Goal: Task Accomplishment & Management: Manage account settings

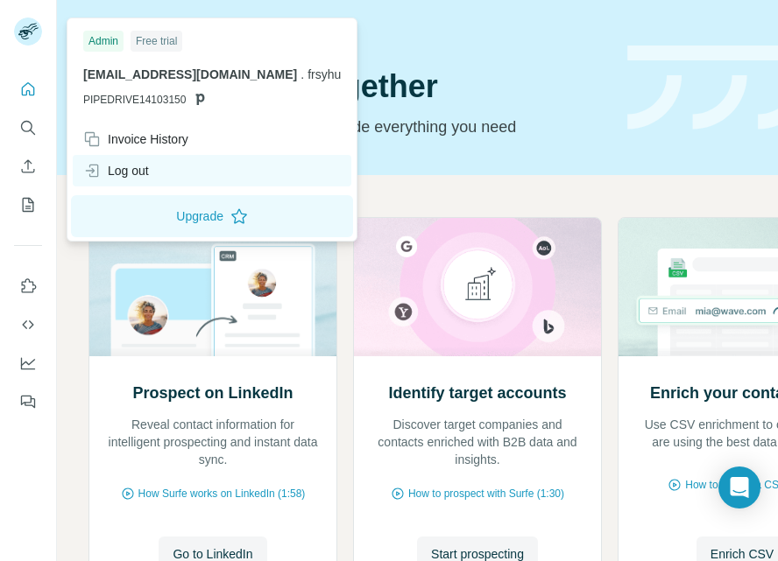
click at [152, 172] on div "Log out" at bounding box center [212, 171] width 278 height 32
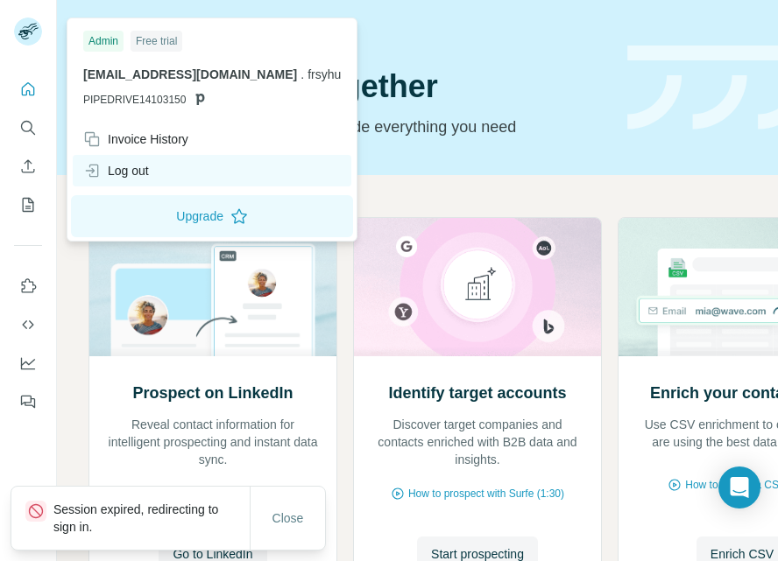
click at [152, 172] on div "Log out" at bounding box center [212, 171] width 278 height 32
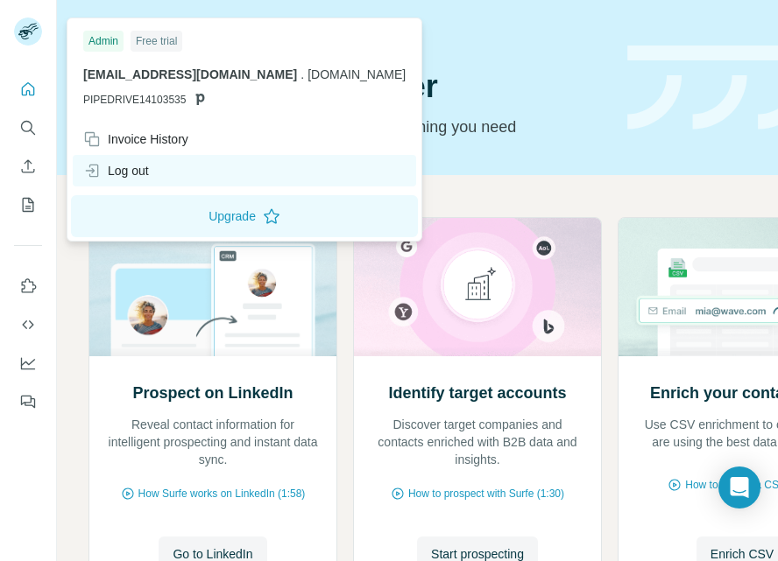
click at [133, 175] on div "Log out" at bounding box center [116, 171] width 66 height 18
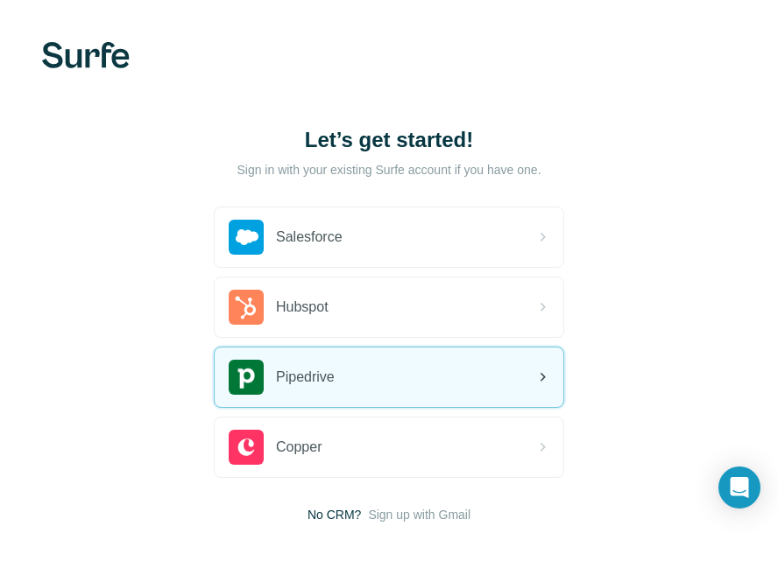
click at [482, 380] on div "Pipedrive" at bounding box center [389, 378] width 349 height 60
